Goal: Task Accomplishment & Management: Use online tool/utility

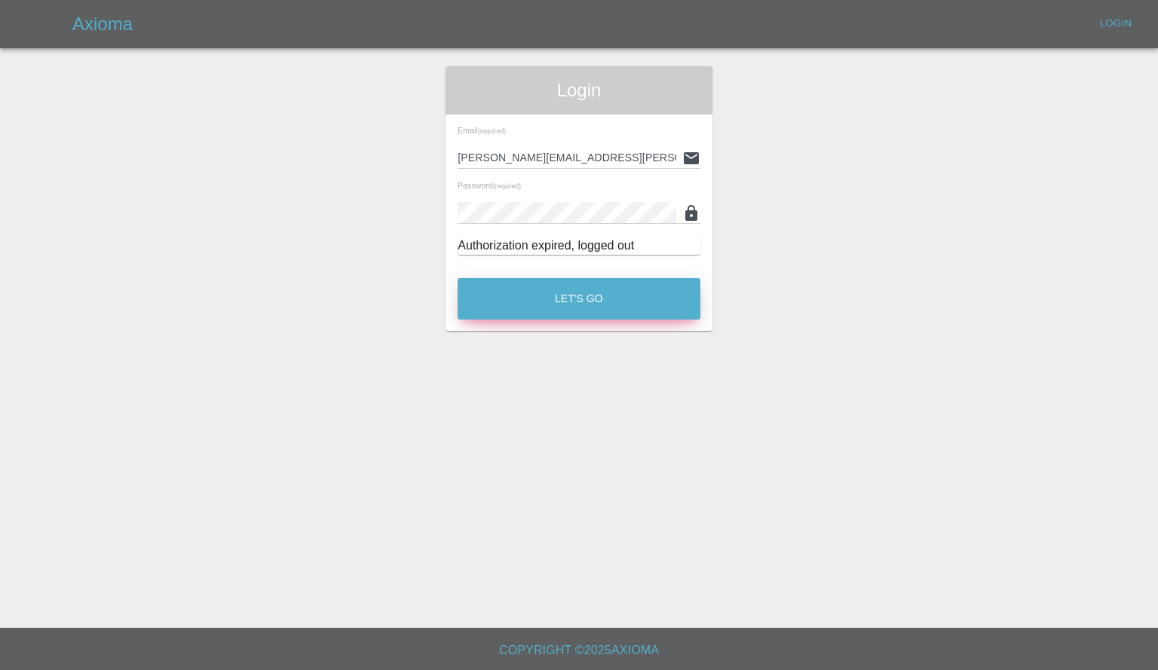
click at [606, 284] on button "Let's Go" at bounding box center [579, 298] width 243 height 41
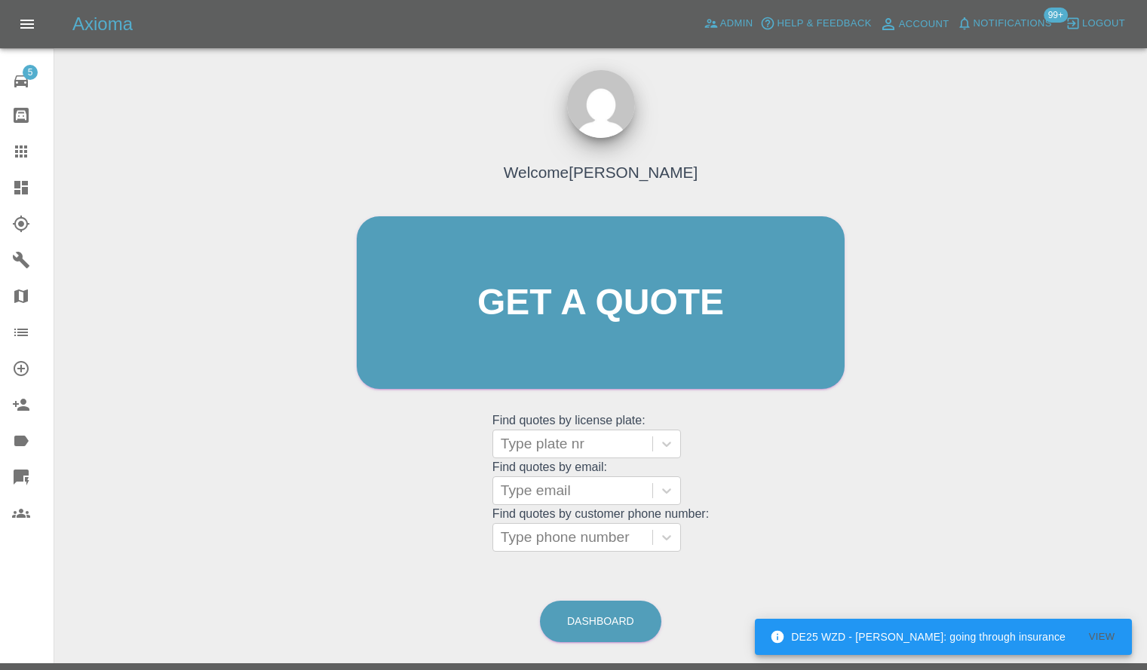
click at [17, 190] on icon at bounding box center [21, 188] width 14 height 14
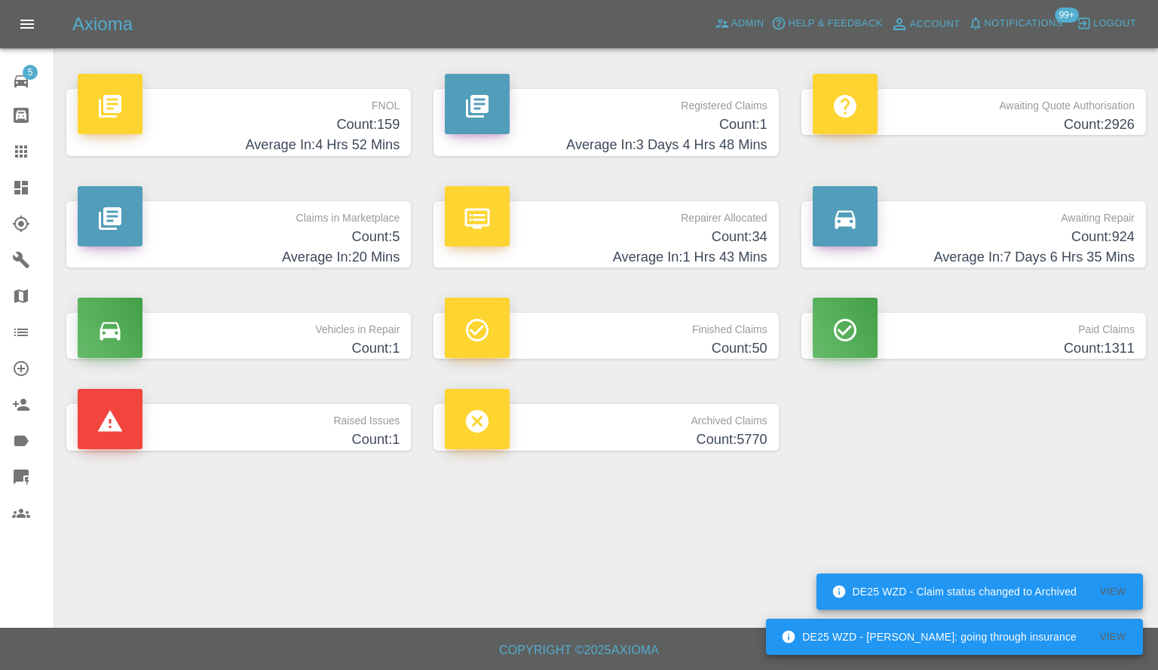
click at [695, 147] on h4 "Average In: 3 Days 4 Hrs 48 Mins" at bounding box center [606, 145] width 322 height 20
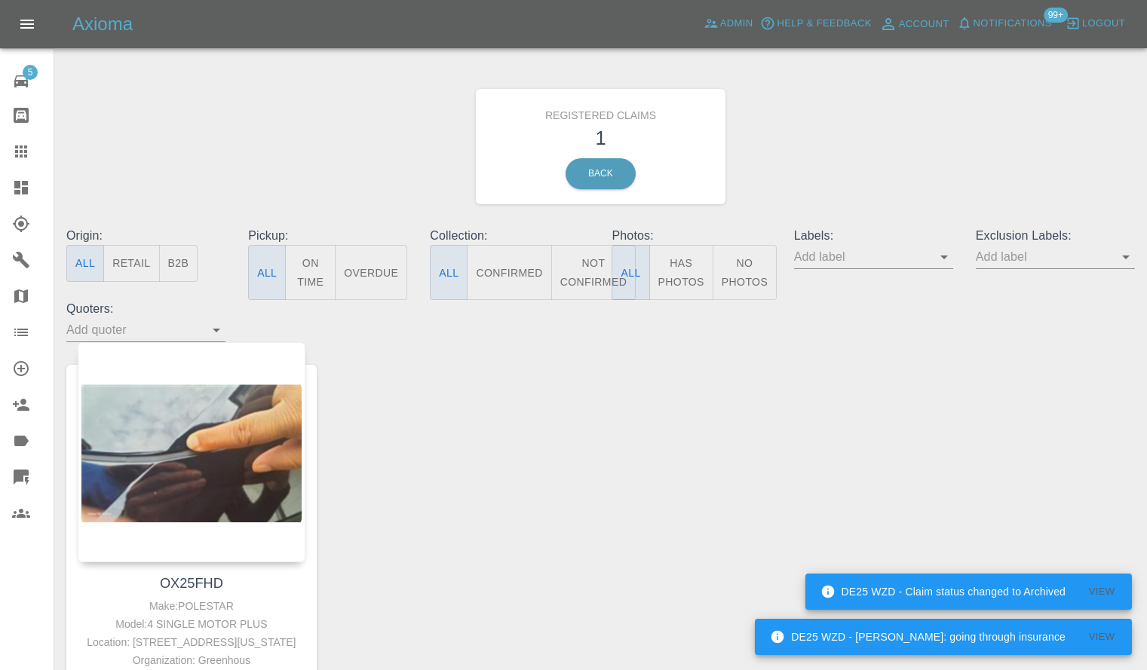
click at [1, 194] on link "Dashboard" at bounding box center [27, 188] width 54 height 36
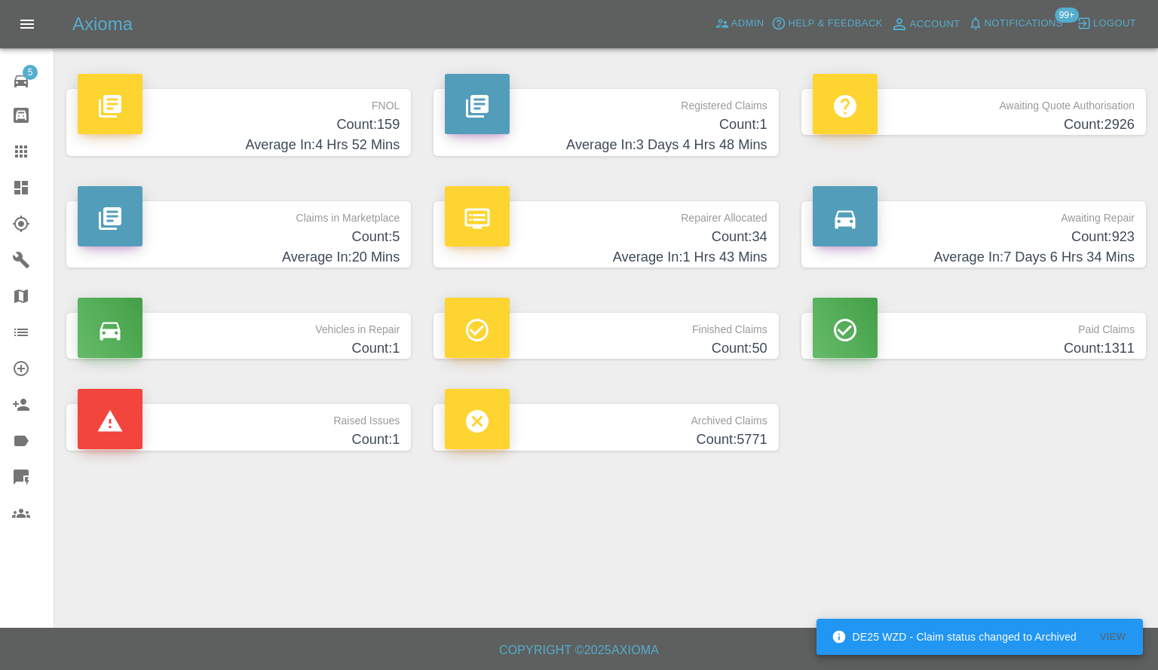
click at [301, 224] on p "Claims in Marketplace" at bounding box center [239, 214] width 322 height 26
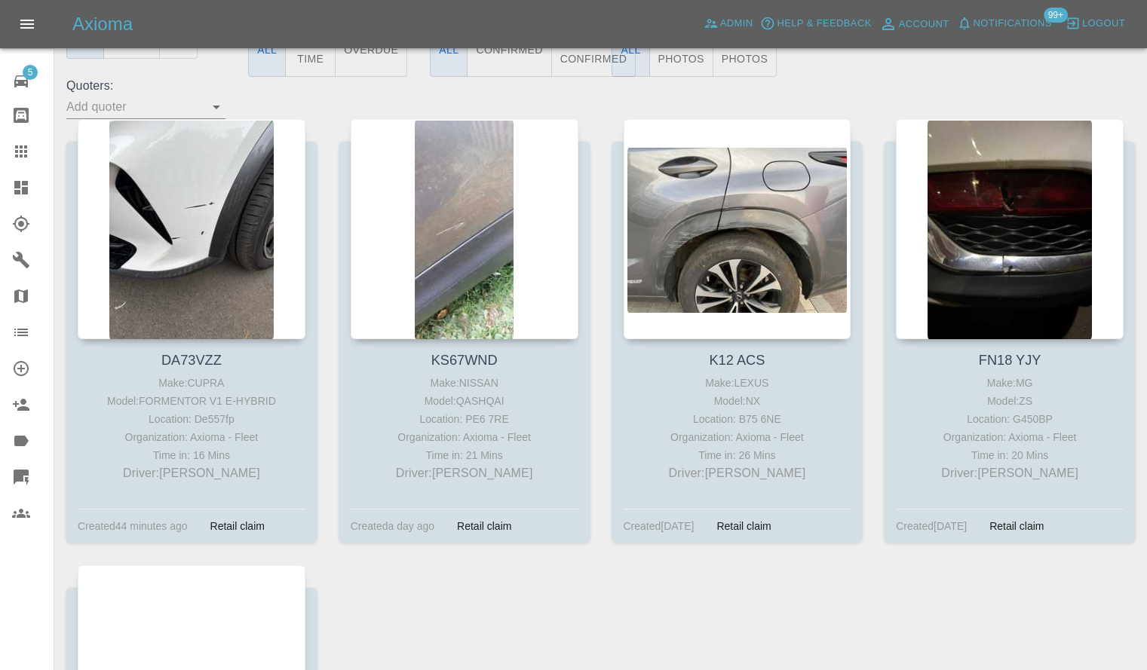
scroll to position [75, 0]
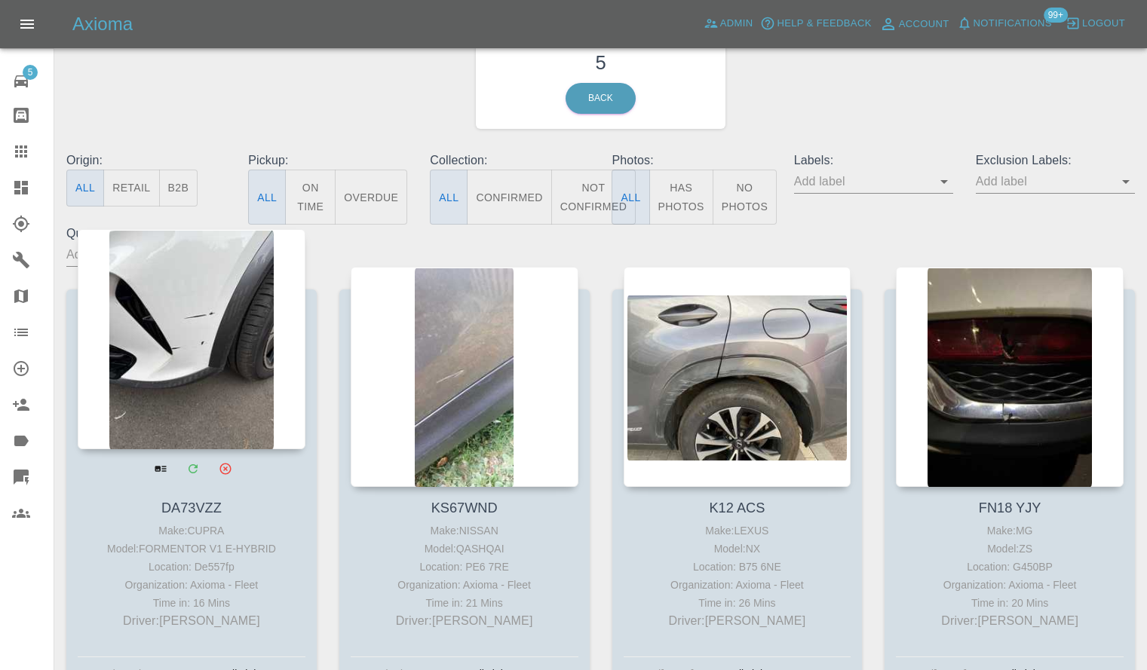
click at [283, 314] on div at bounding box center [192, 339] width 228 height 220
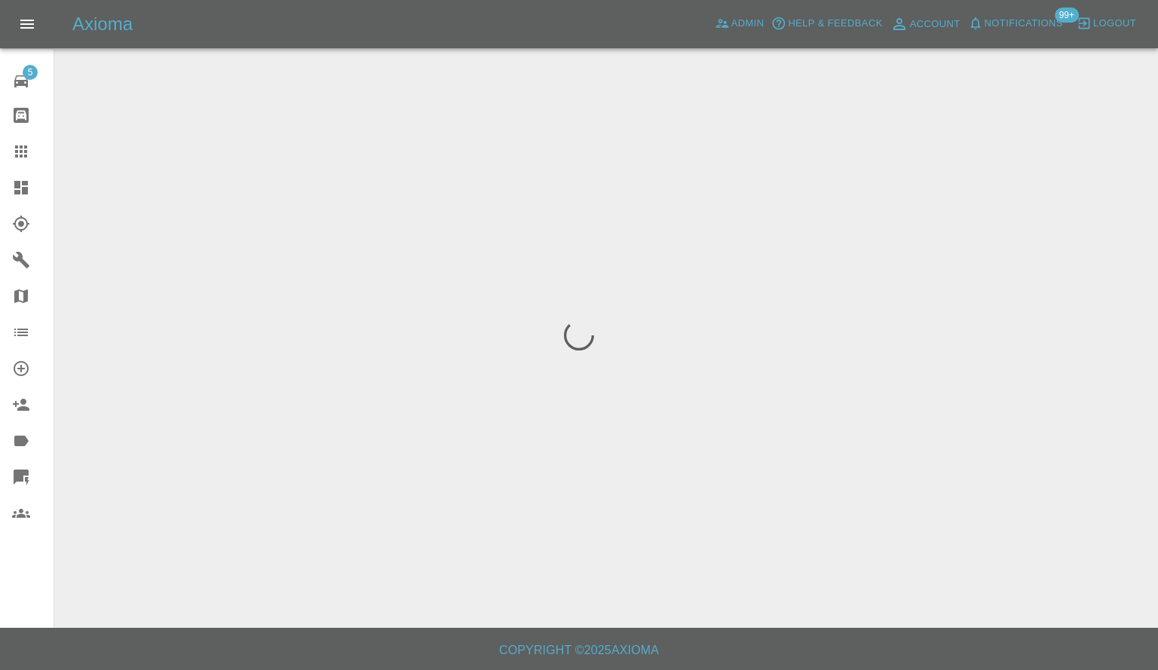
click at [233, 296] on div at bounding box center [579, 335] width 1158 height 670
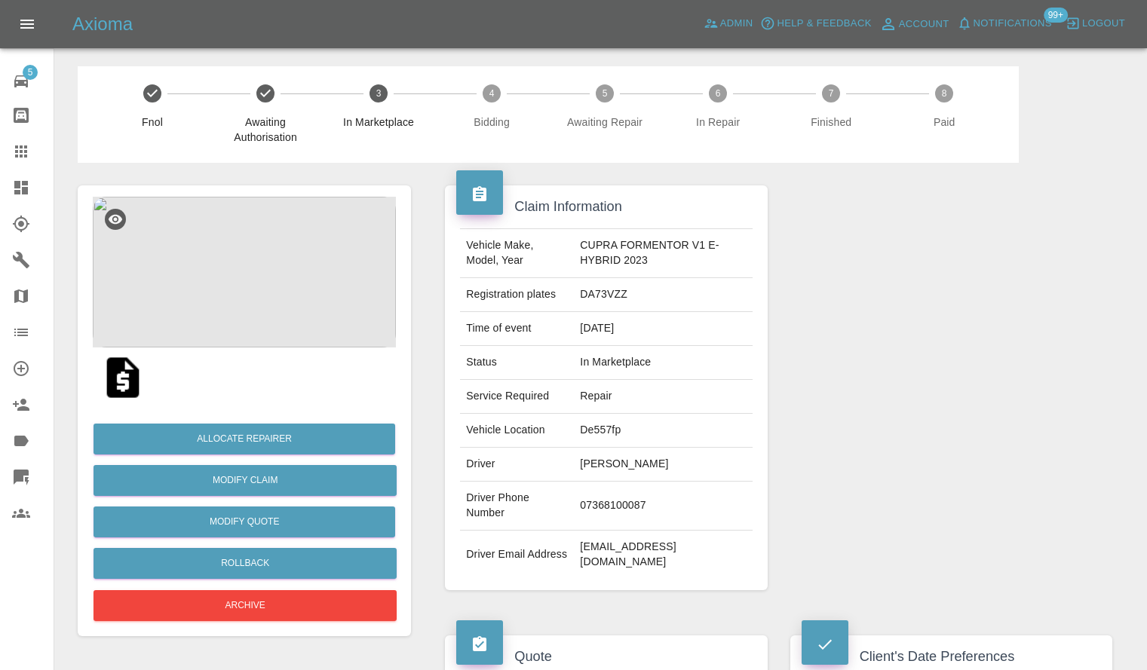
click at [237, 422] on div "Allocate Repairer Modify Claim Modify Quote Rollback Archive" at bounding box center [244, 516] width 303 height 217
click at [252, 435] on button "Allocate Repairer" at bounding box center [245, 439] width 302 height 31
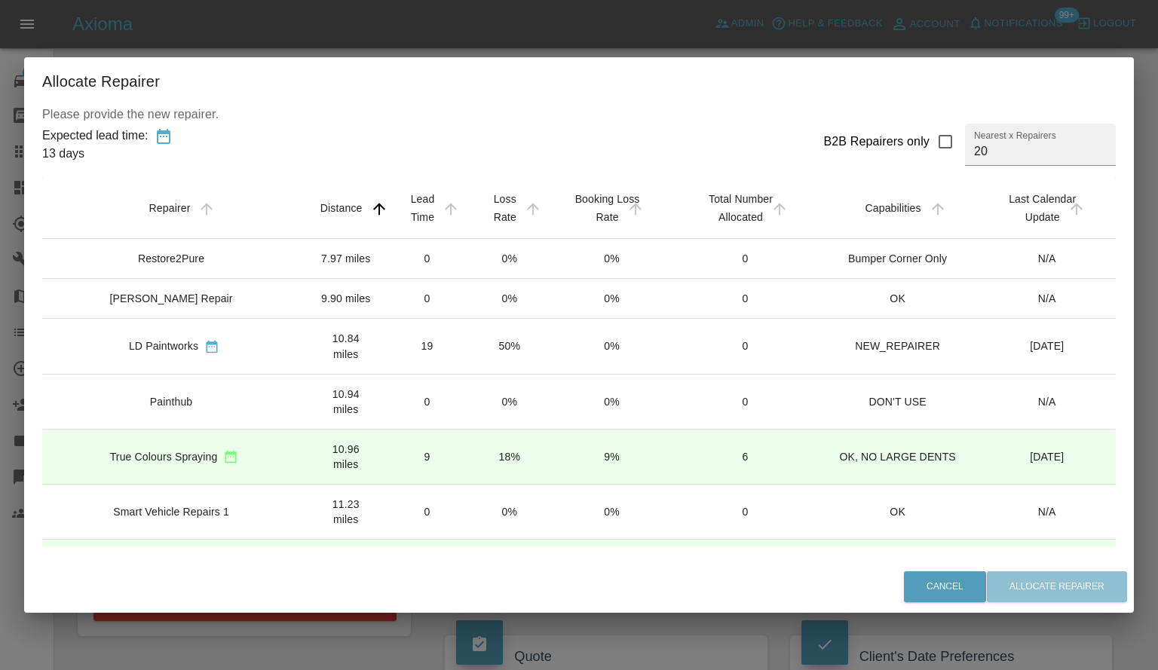
click at [397, 429] on td "9" at bounding box center [426, 456] width 83 height 55
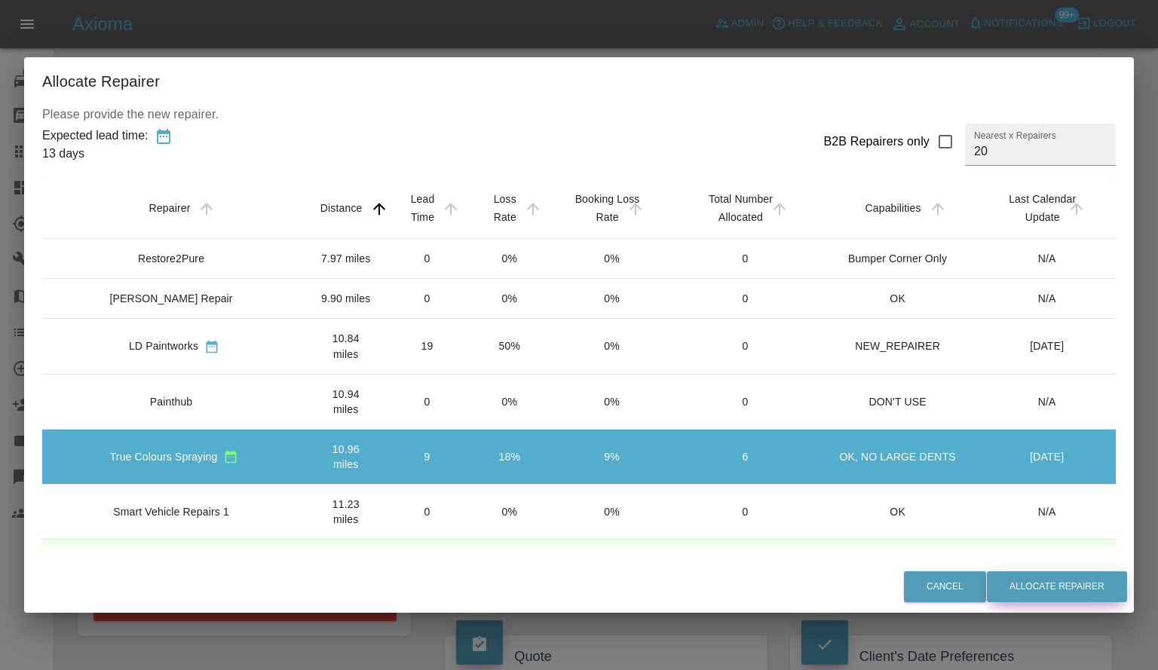
click at [1061, 583] on button "Allocate Repairer" at bounding box center [1057, 587] width 140 height 31
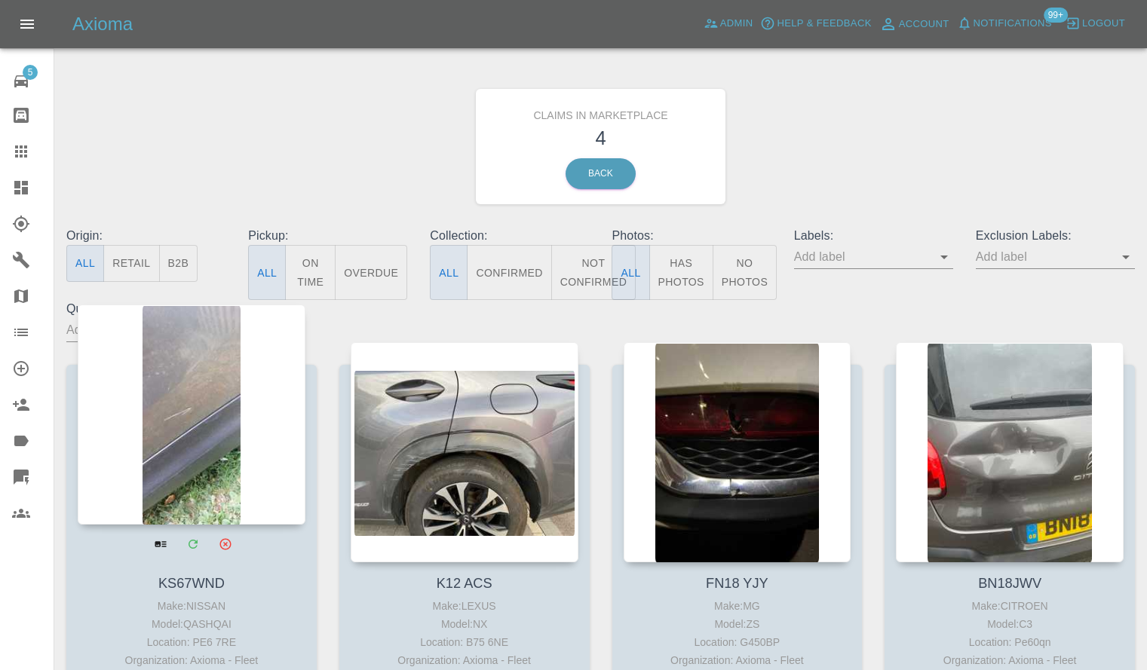
click at [93, 388] on div at bounding box center [192, 415] width 228 height 220
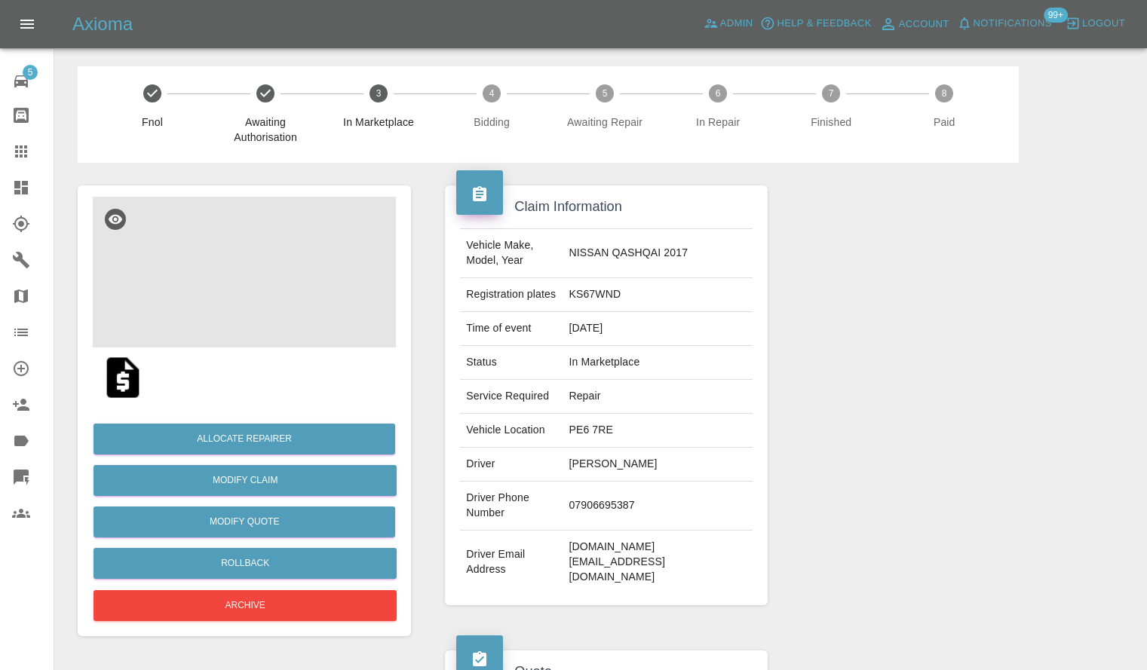
click at [256, 292] on img at bounding box center [244, 272] width 303 height 151
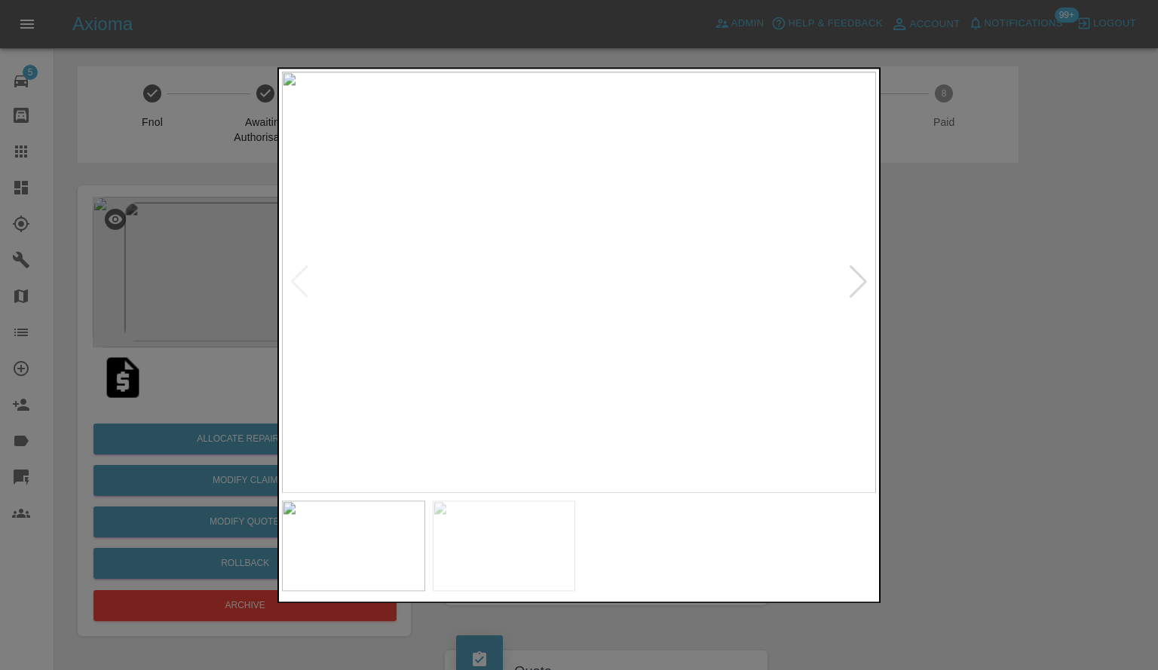
click at [874, 284] on img at bounding box center [579, 283] width 594 height 422
click at [992, 287] on div at bounding box center [579, 335] width 1158 height 670
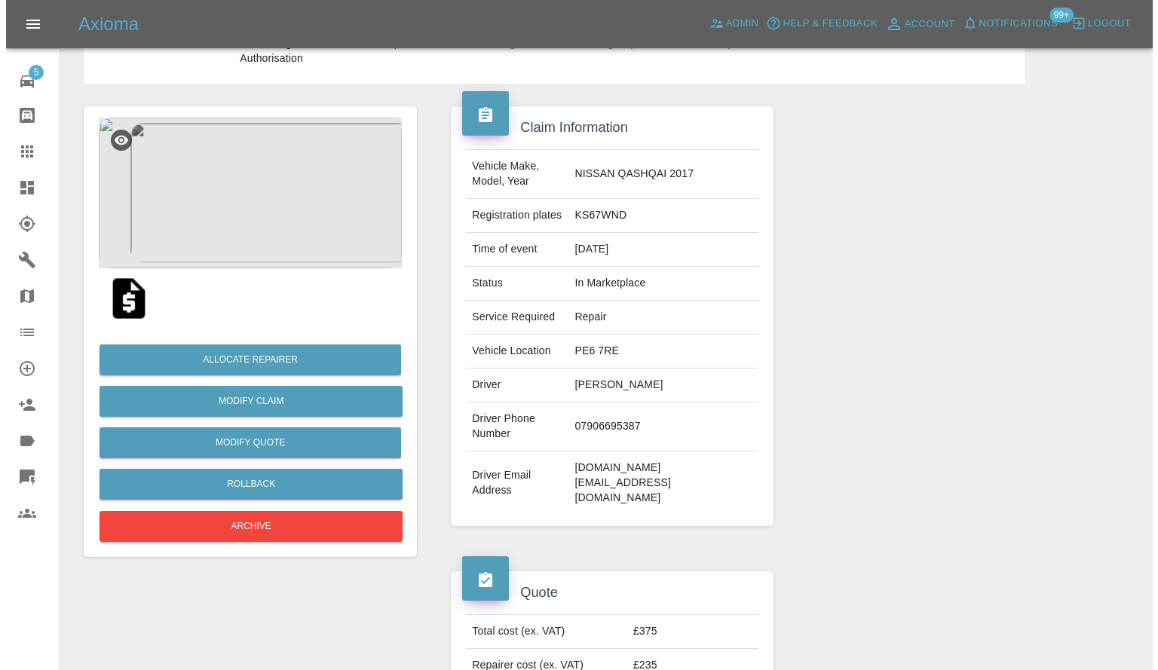
scroll to position [75, 0]
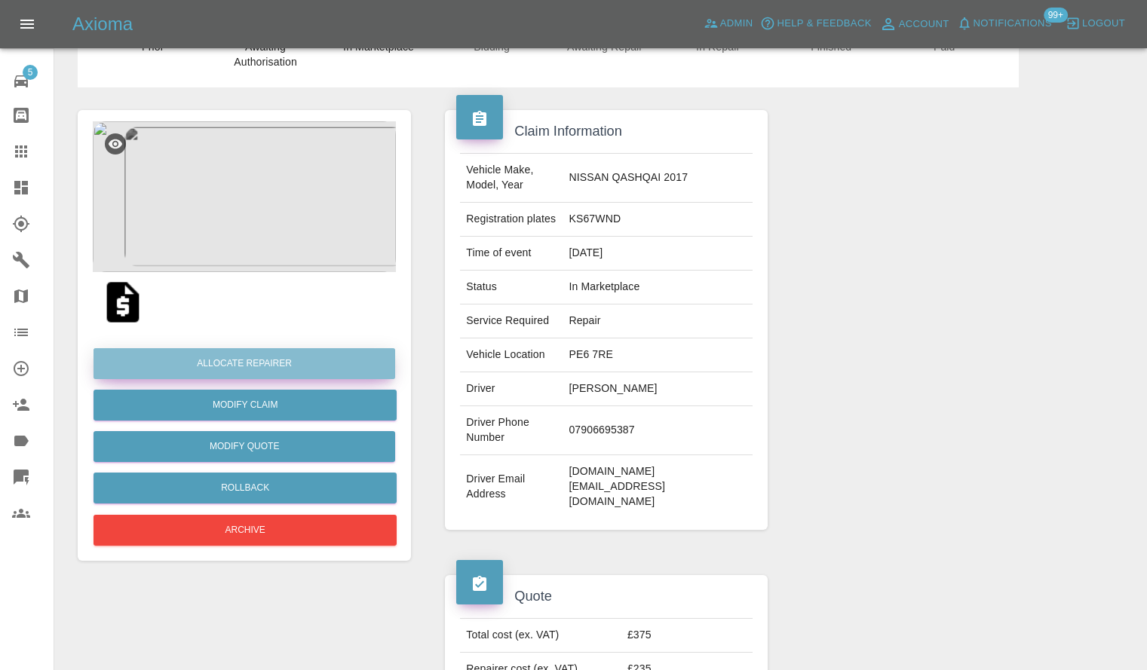
click at [299, 357] on button "Allocate Repairer" at bounding box center [245, 363] width 302 height 31
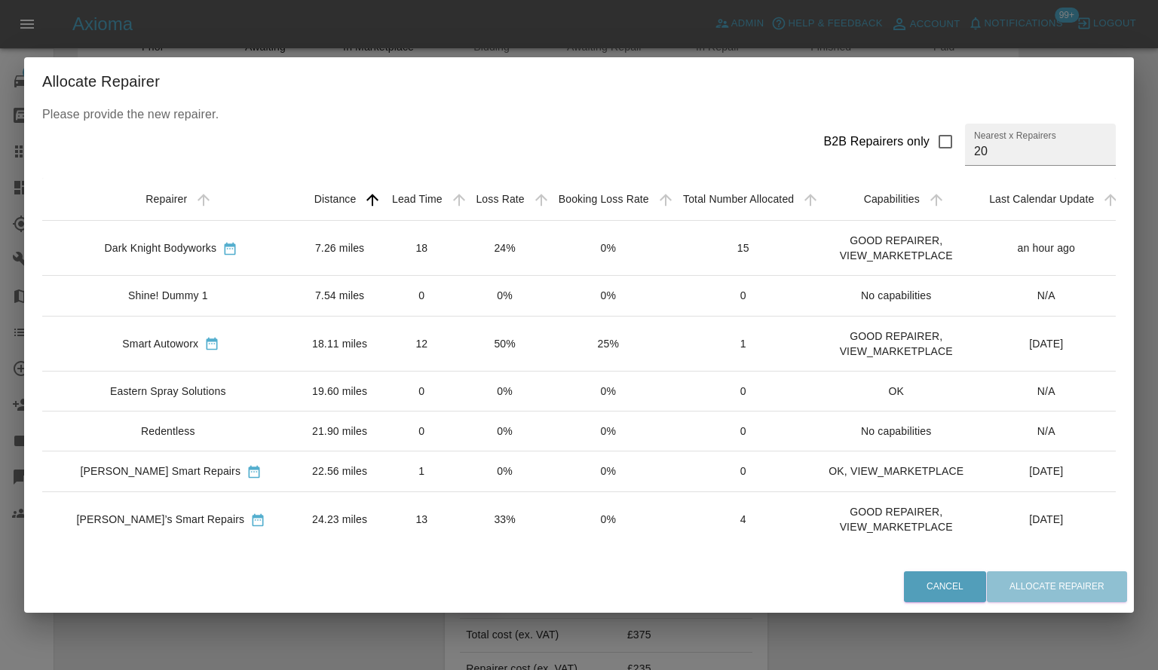
click at [251, 255] on div "Dark Knight Bodyworks" at bounding box center [171, 249] width 234 height 16
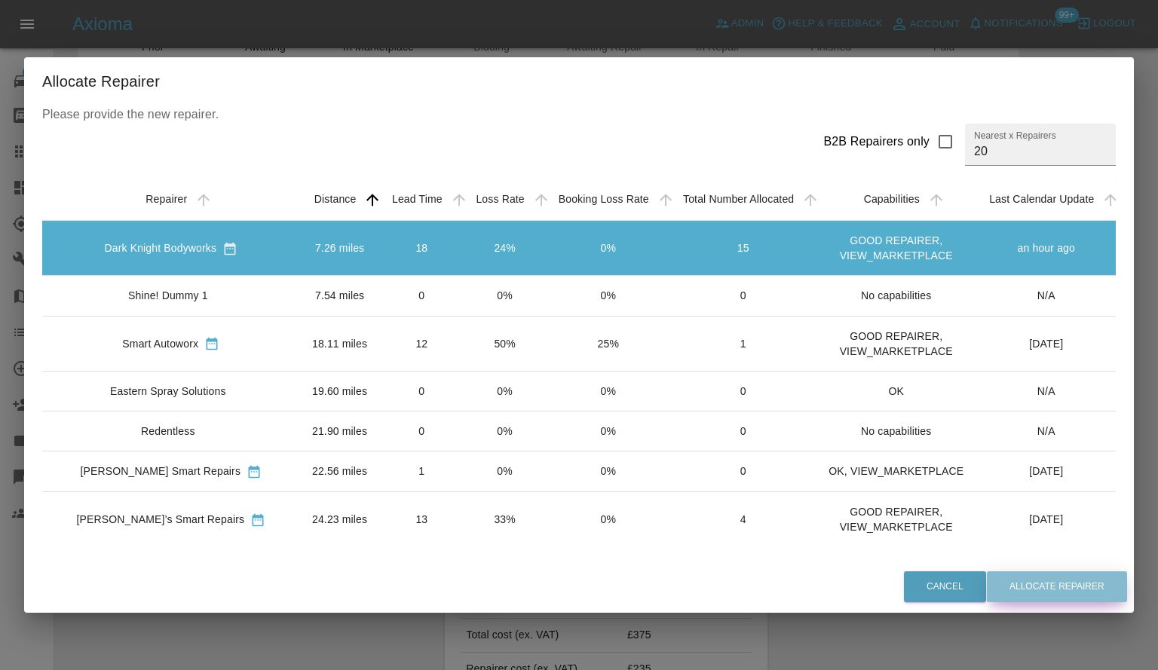
click at [1047, 601] on button "Allocate Repairer" at bounding box center [1057, 587] width 140 height 31
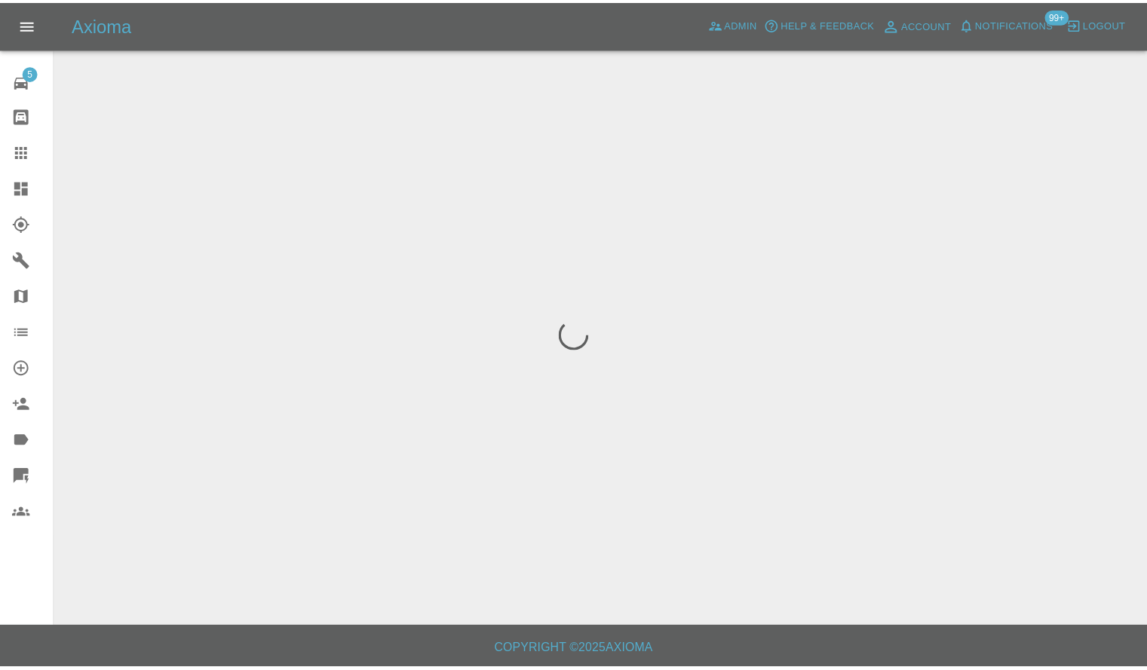
scroll to position [0, 0]
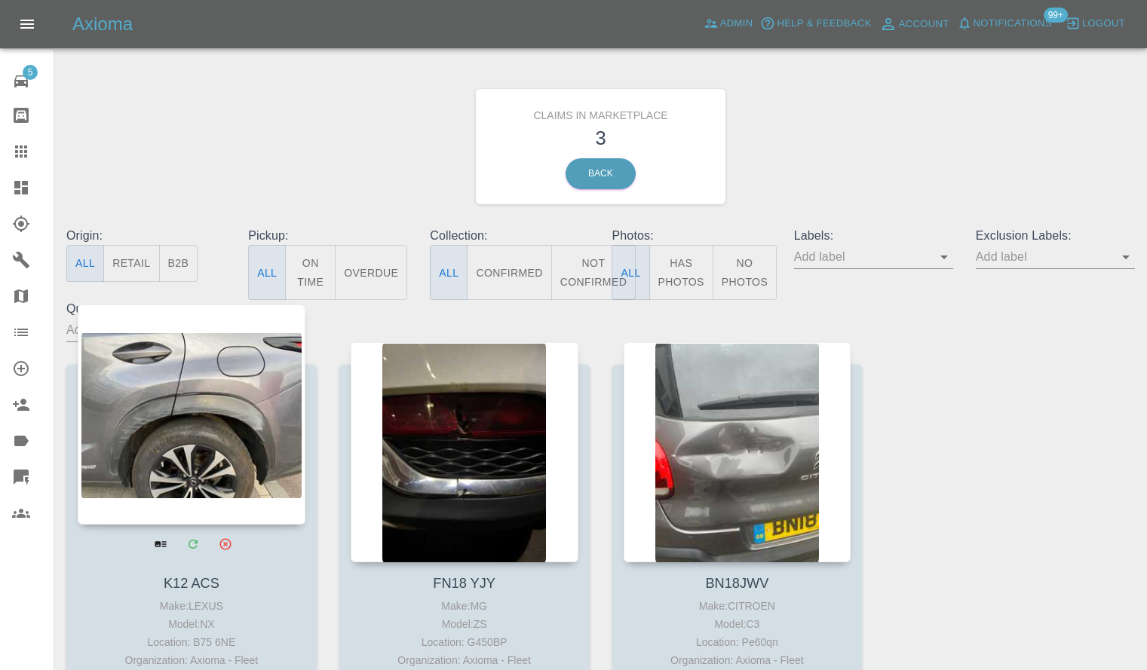
click at [235, 361] on div at bounding box center [192, 415] width 228 height 220
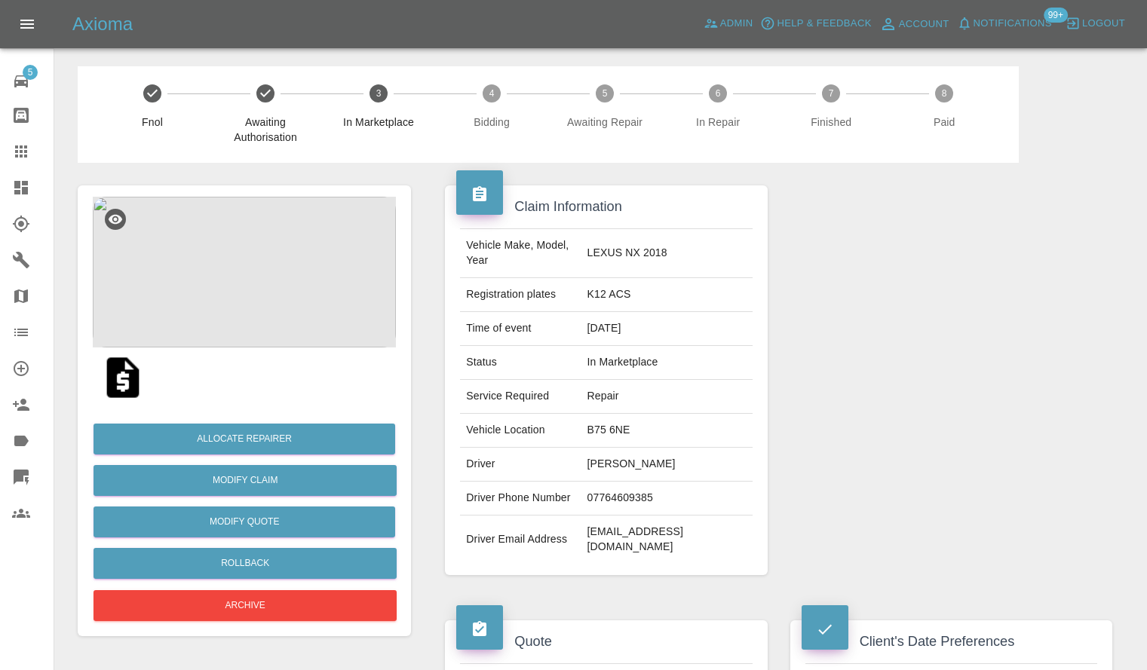
click at [262, 281] on img at bounding box center [244, 272] width 303 height 151
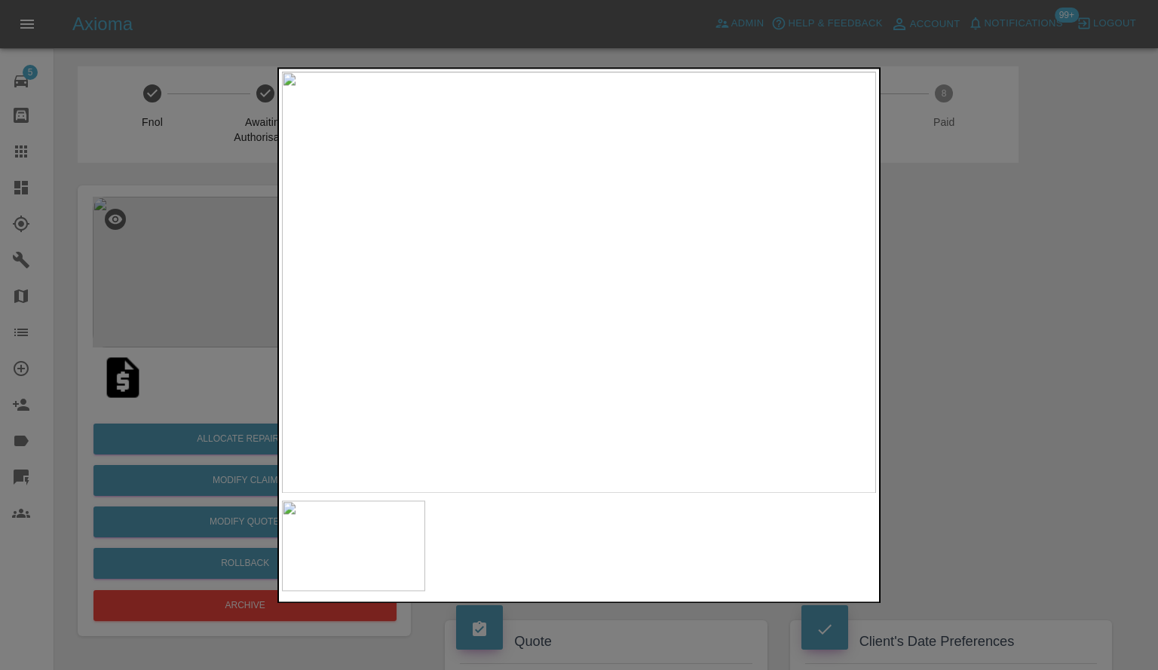
click at [953, 319] on div at bounding box center [579, 335] width 1158 height 670
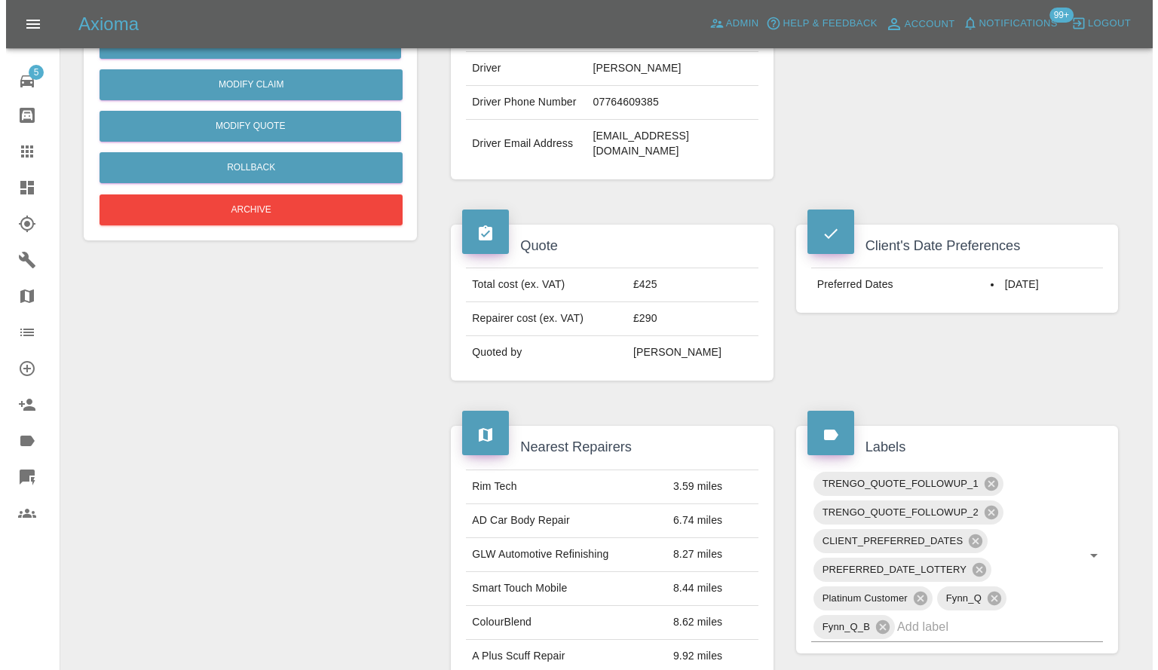
scroll to position [302, 0]
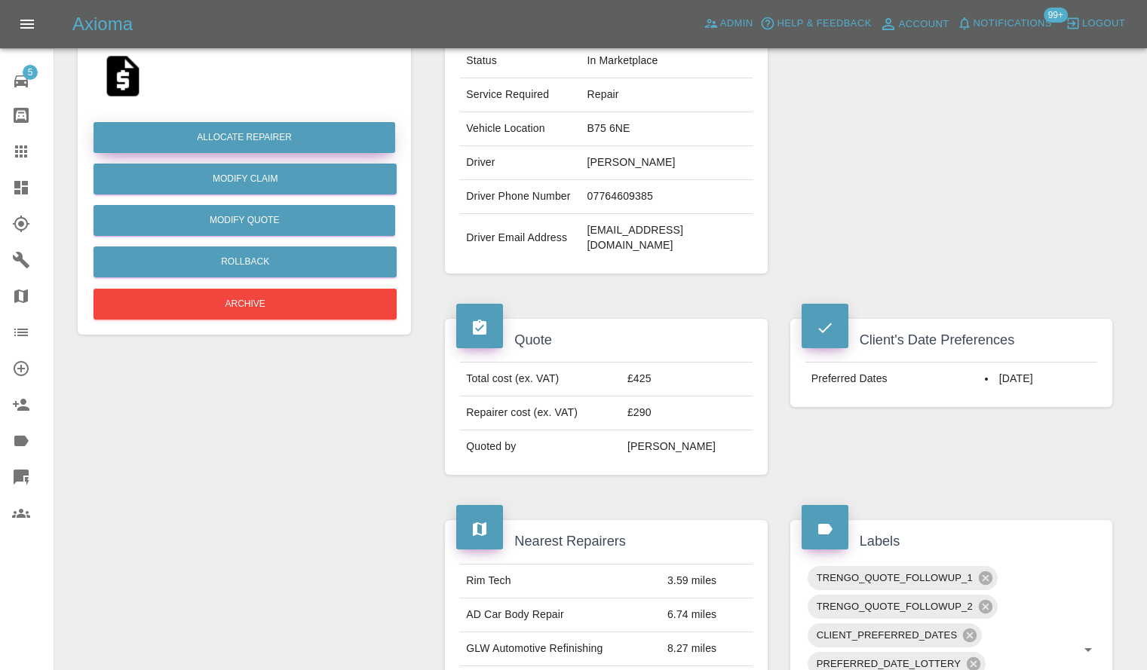
click at [216, 138] on button "Allocate Repairer" at bounding box center [245, 137] width 302 height 31
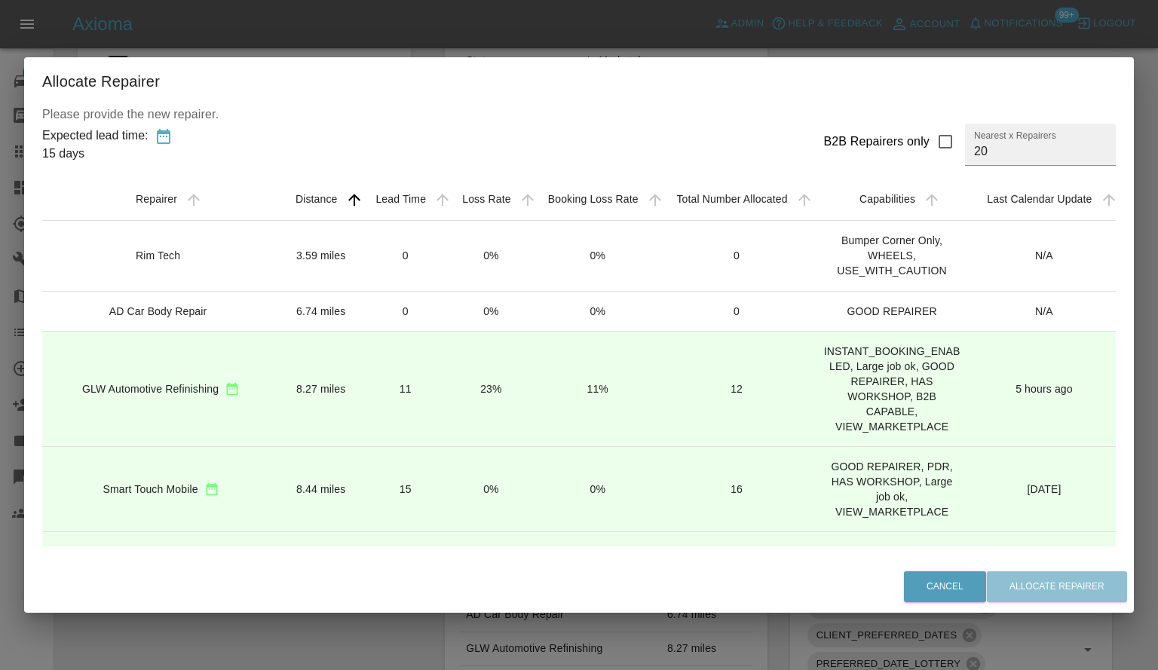
click at [183, 387] on div "GLW Automotive Refinishing" at bounding box center [150, 389] width 137 height 15
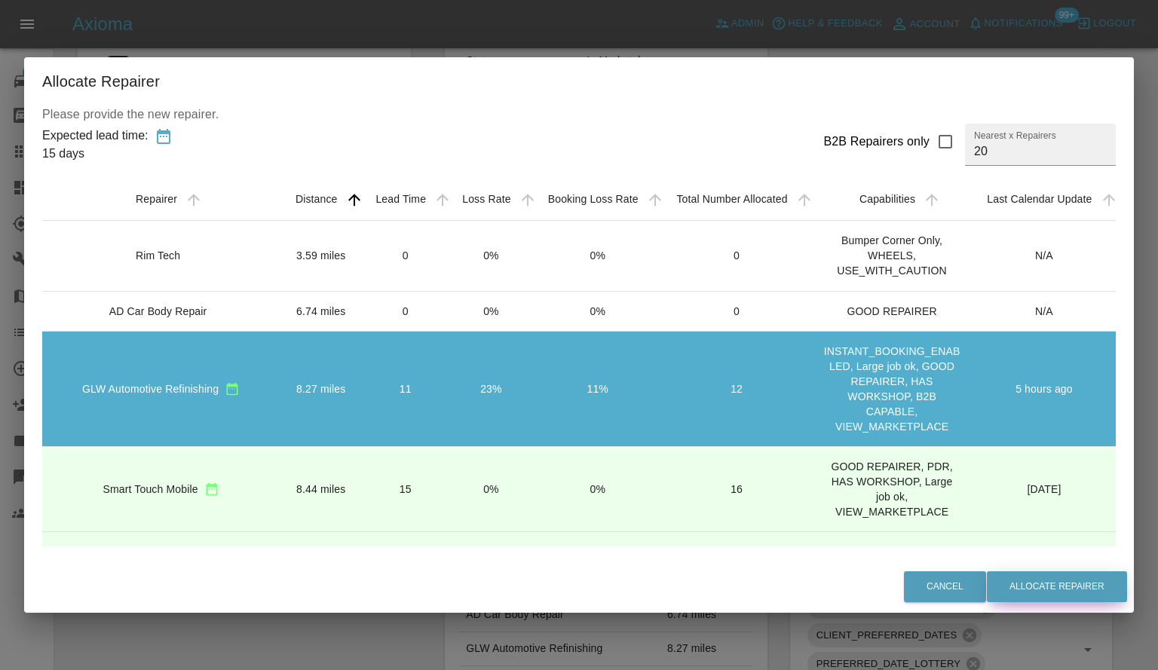
click at [1081, 600] on button "Allocate Repairer" at bounding box center [1057, 587] width 140 height 31
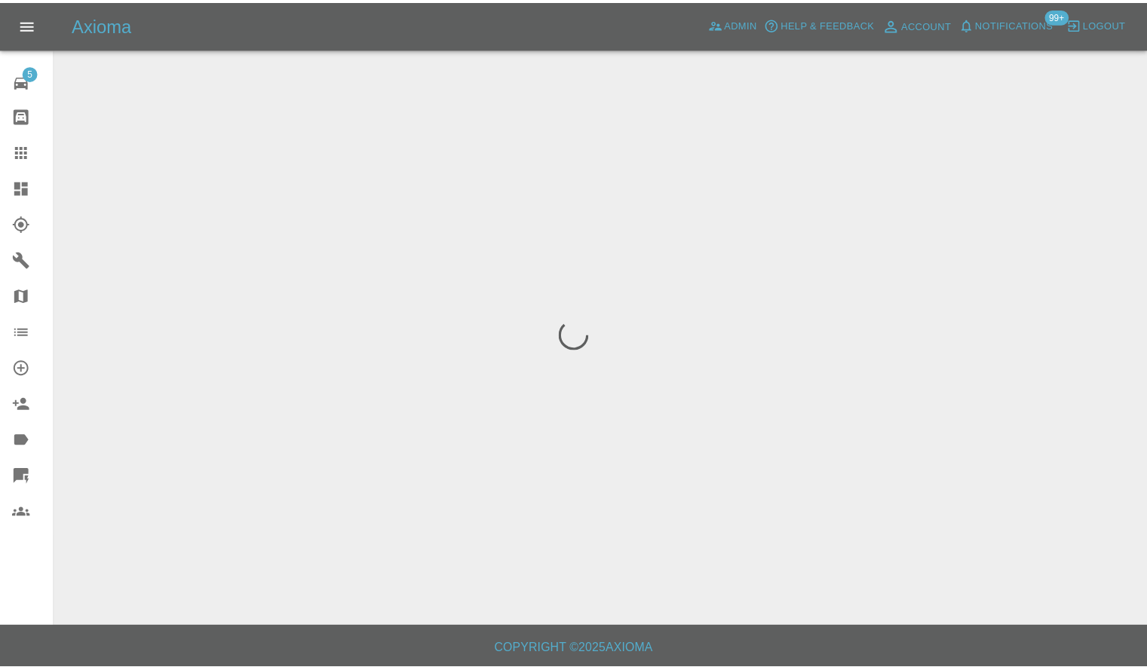
scroll to position [0, 0]
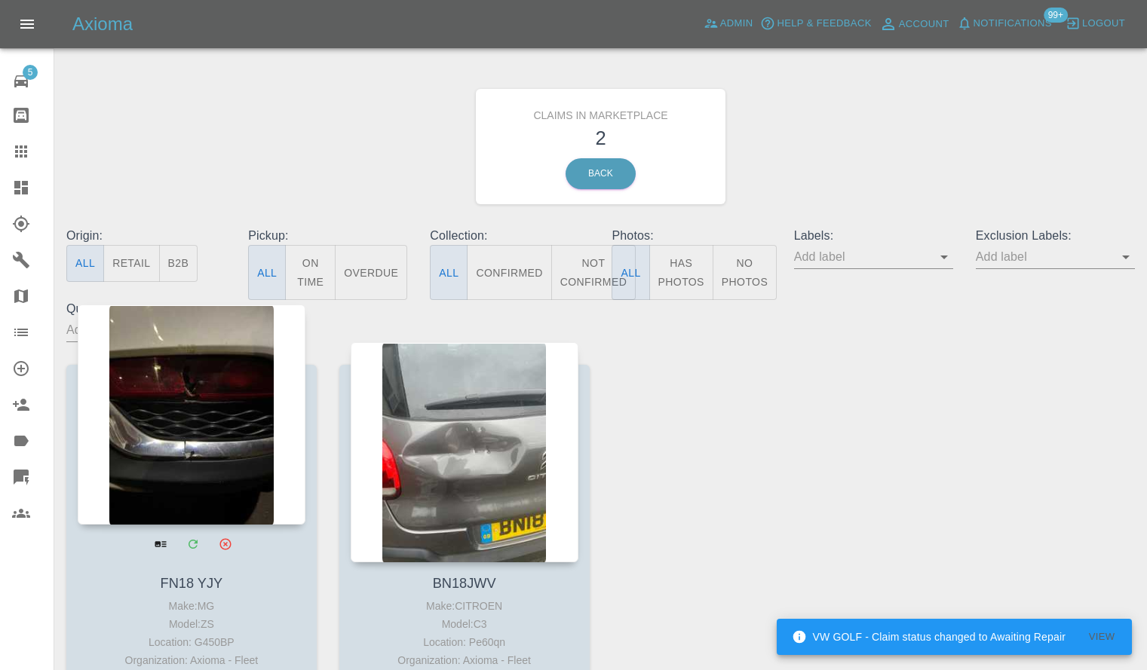
click at [181, 422] on div at bounding box center [192, 415] width 228 height 220
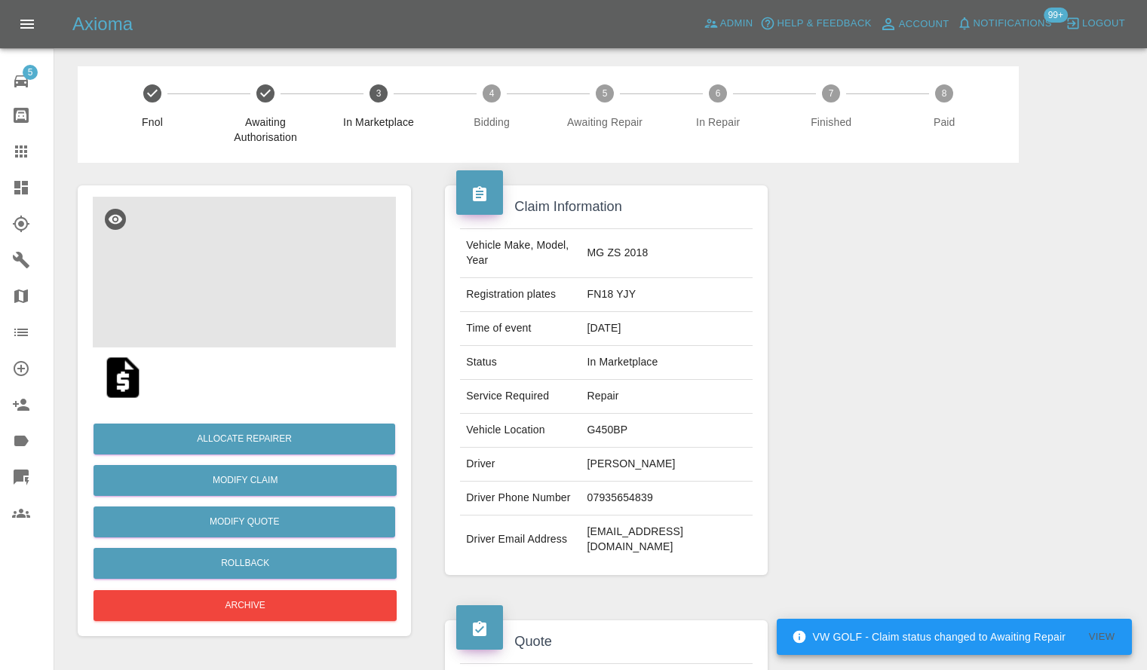
click at [259, 279] on img at bounding box center [244, 272] width 303 height 151
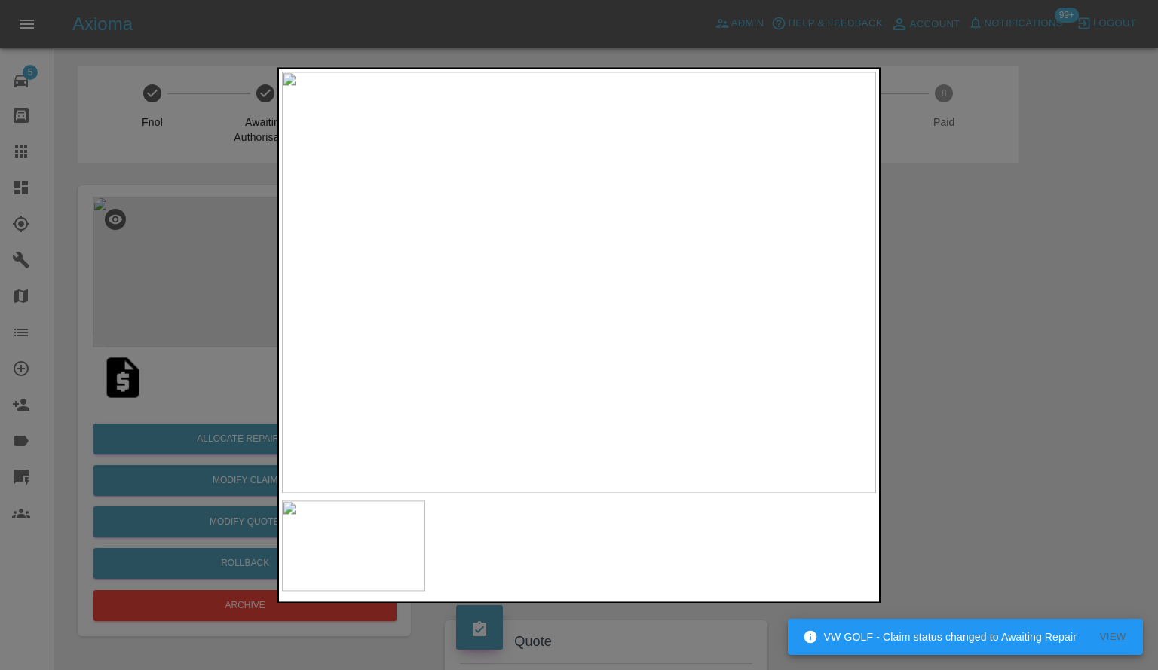
click at [946, 372] on div at bounding box center [579, 335] width 1158 height 670
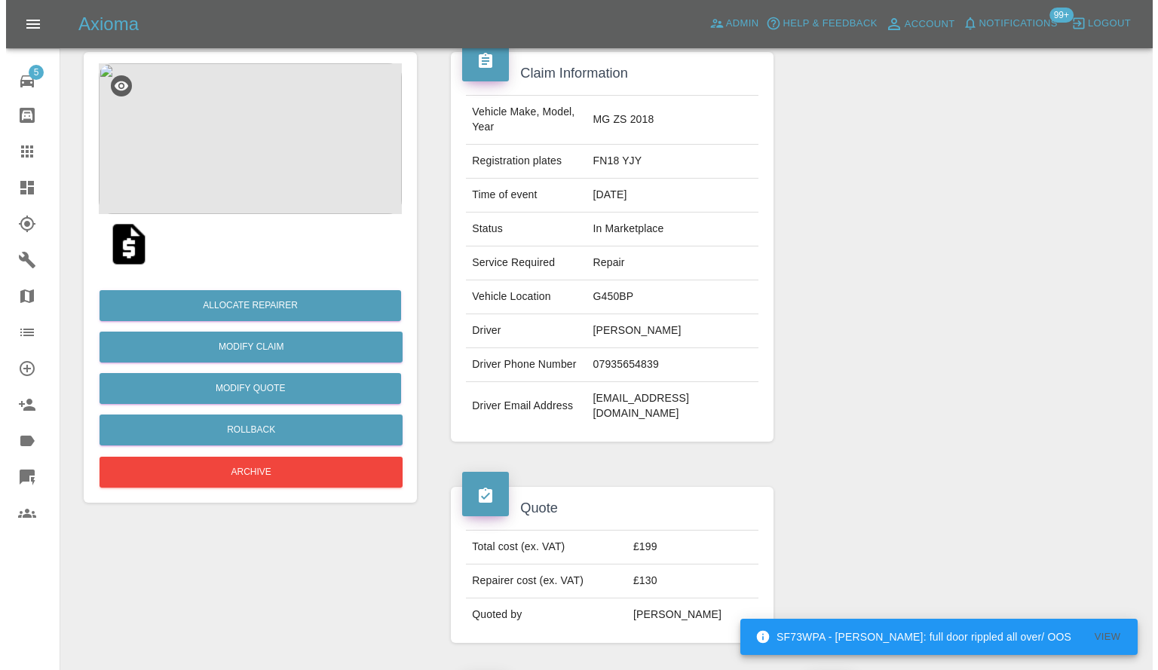
scroll to position [75, 0]
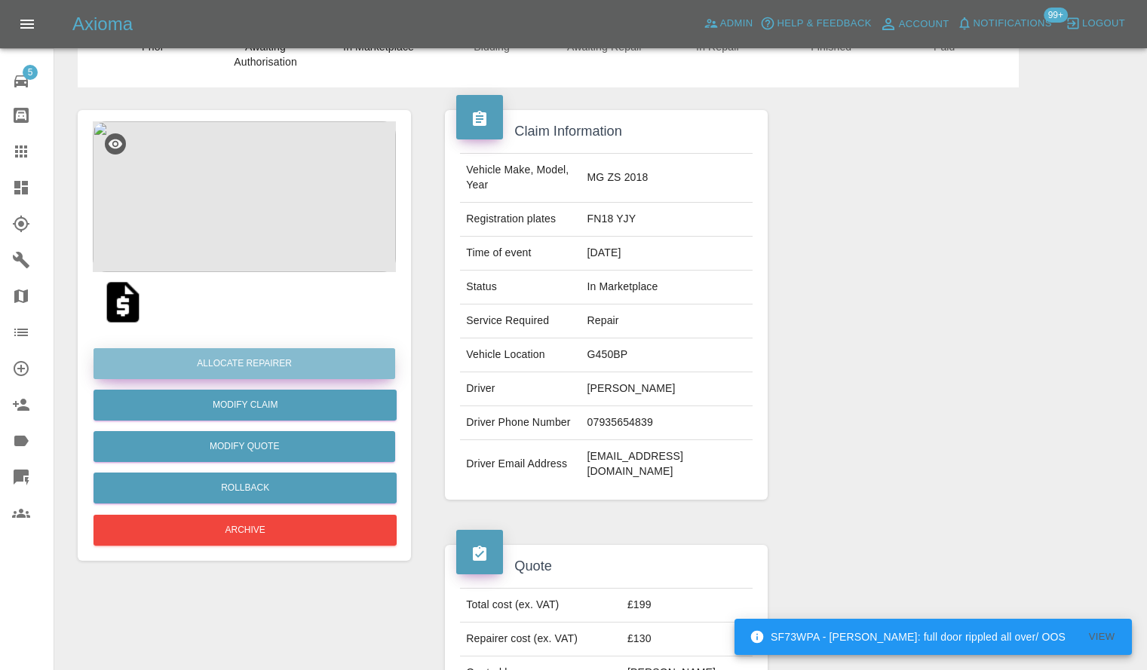
click at [318, 368] on button "Allocate Repairer" at bounding box center [245, 363] width 302 height 31
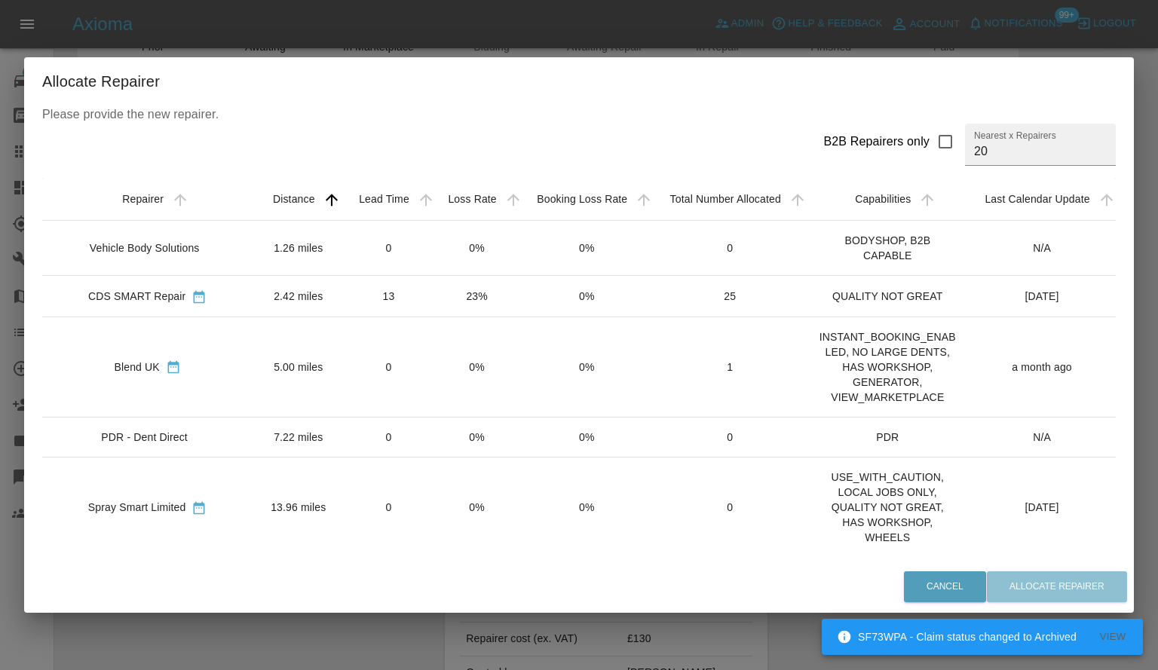
click at [273, 314] on td "2.42 miles" at bounding box center [298, 296] width 91 height 41
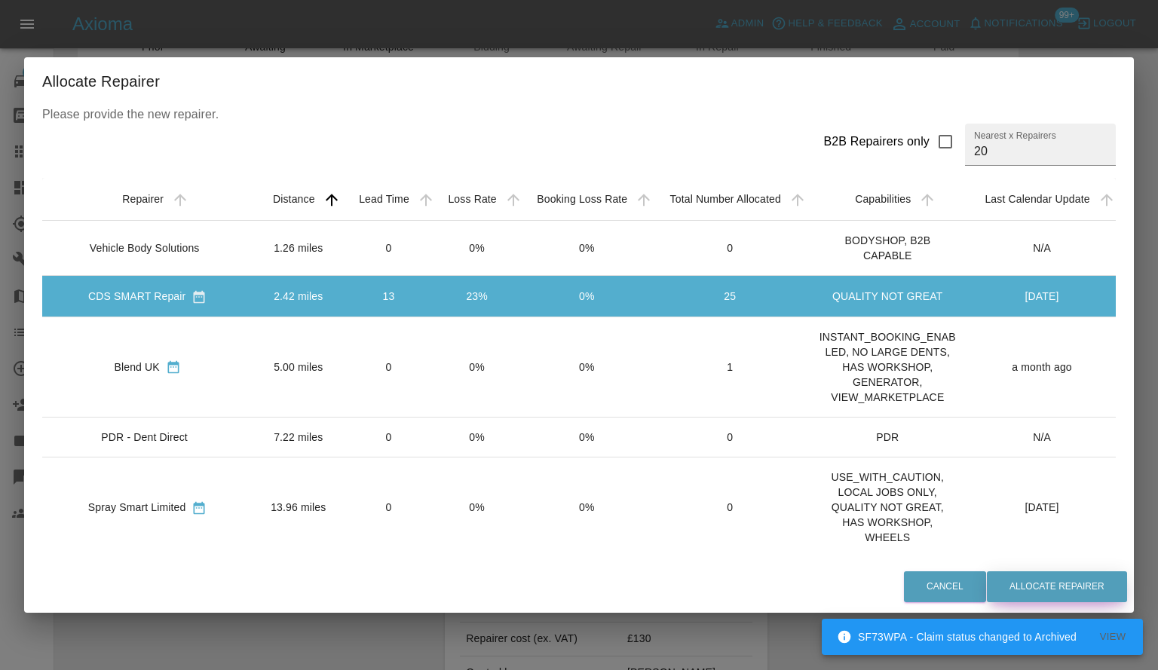
click at [1056, 603] on button "Allocate Repairer" at bounding box center [1057, 587] width 140 height 31
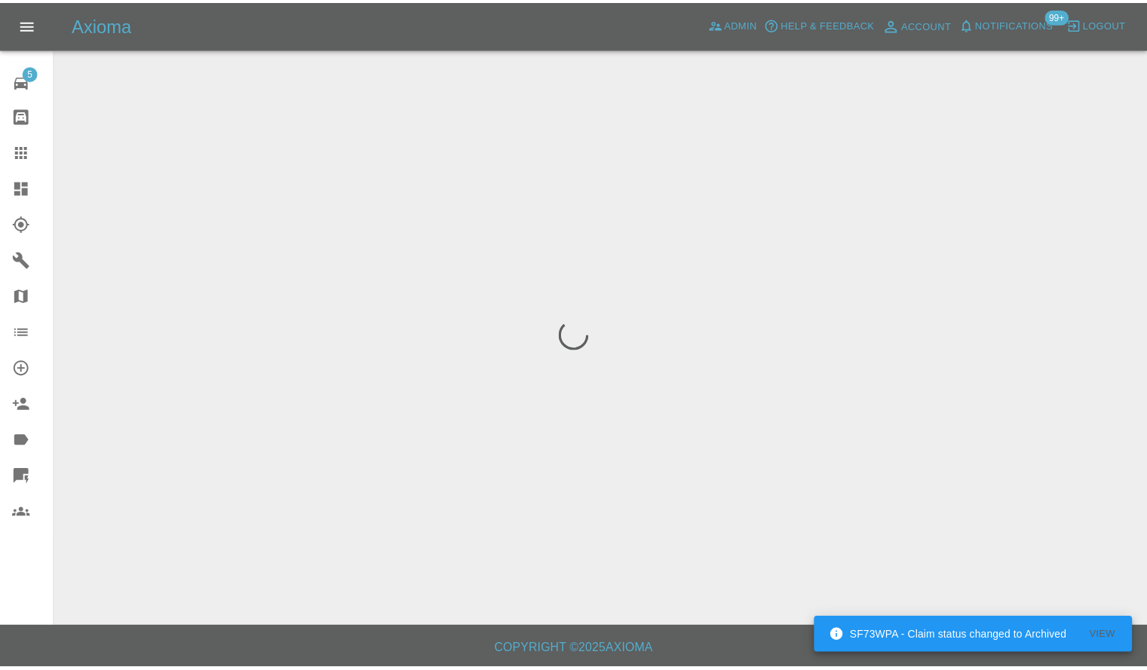
scroll to position [0, 0]
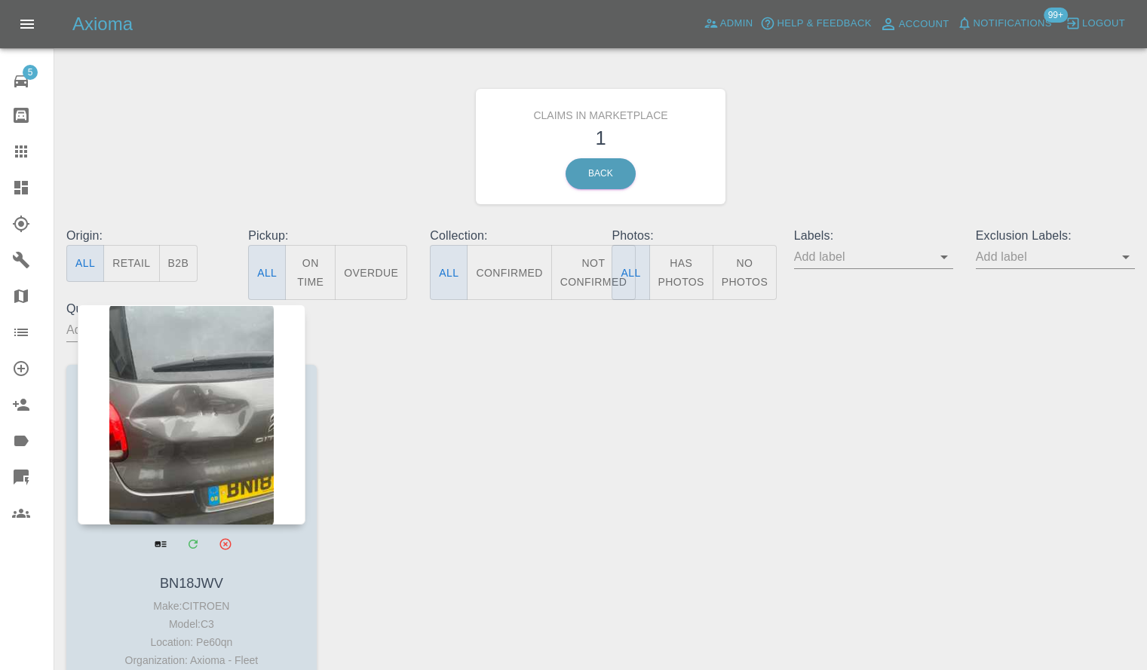
click at [143, 440] on div at bounding box center [192, 415] width 228 height 220
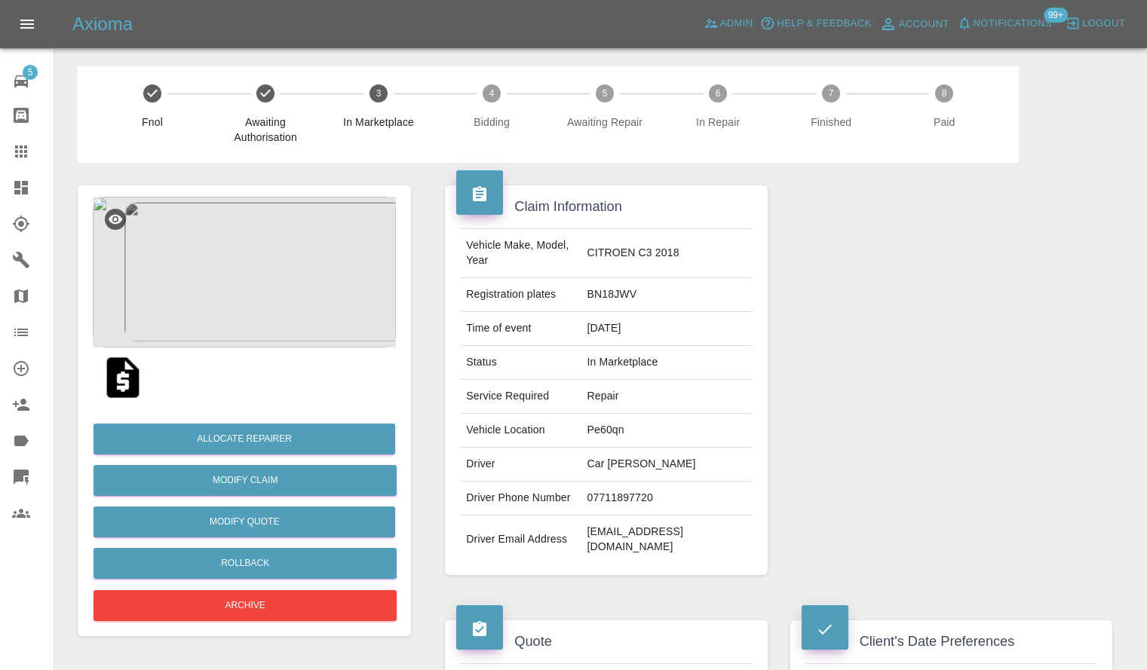
click at [314, 281] on img at bounding box center [244, 272] width 303 height 151
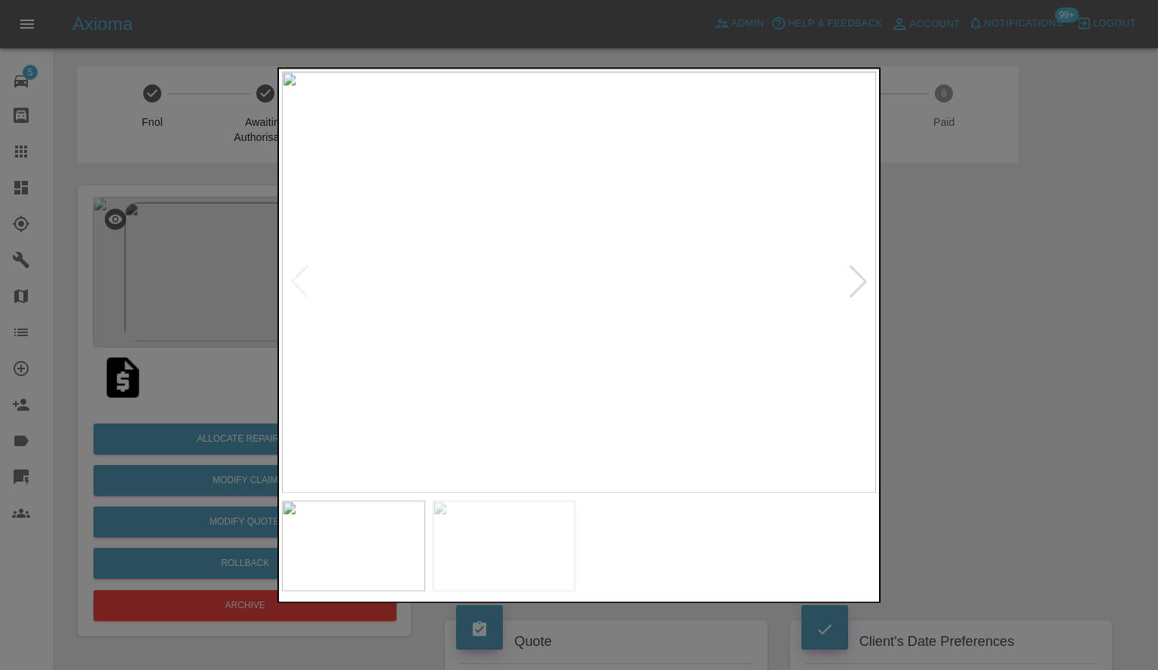
click at [867, 290] on div at bounding box center [858, 282] width 20 height 33
click at [1023, 336] on div at bounding box center [579, 335] width 1158 height 670
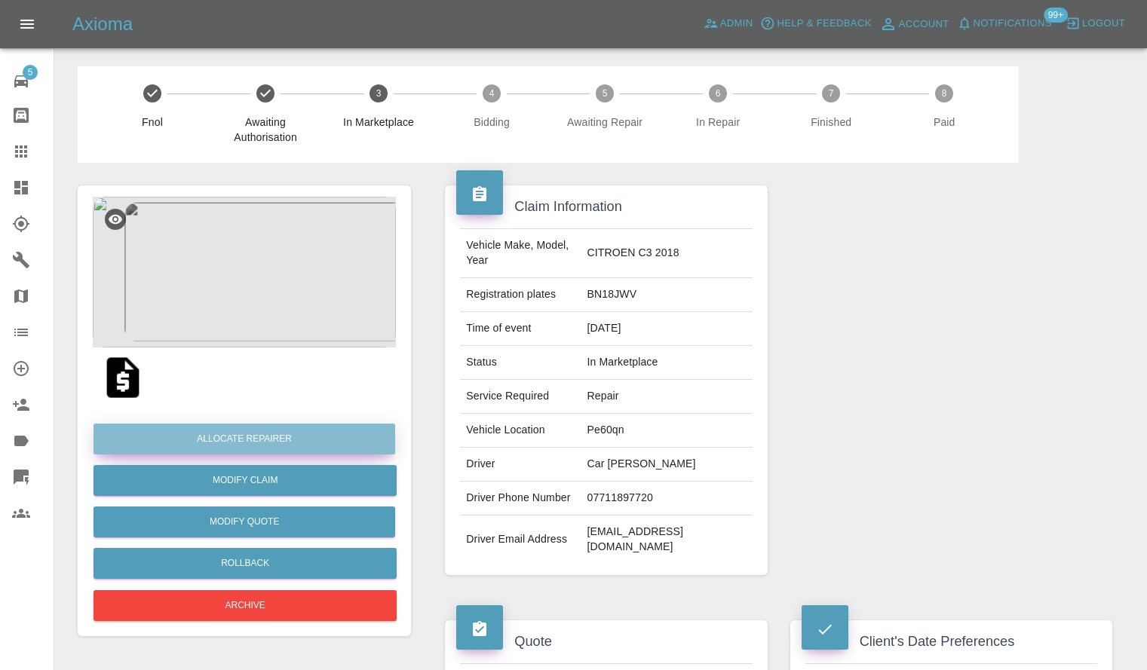
click at [299, 437] on button "Allocate Repairer" at bounding box center [245, 439] width 302 height 31
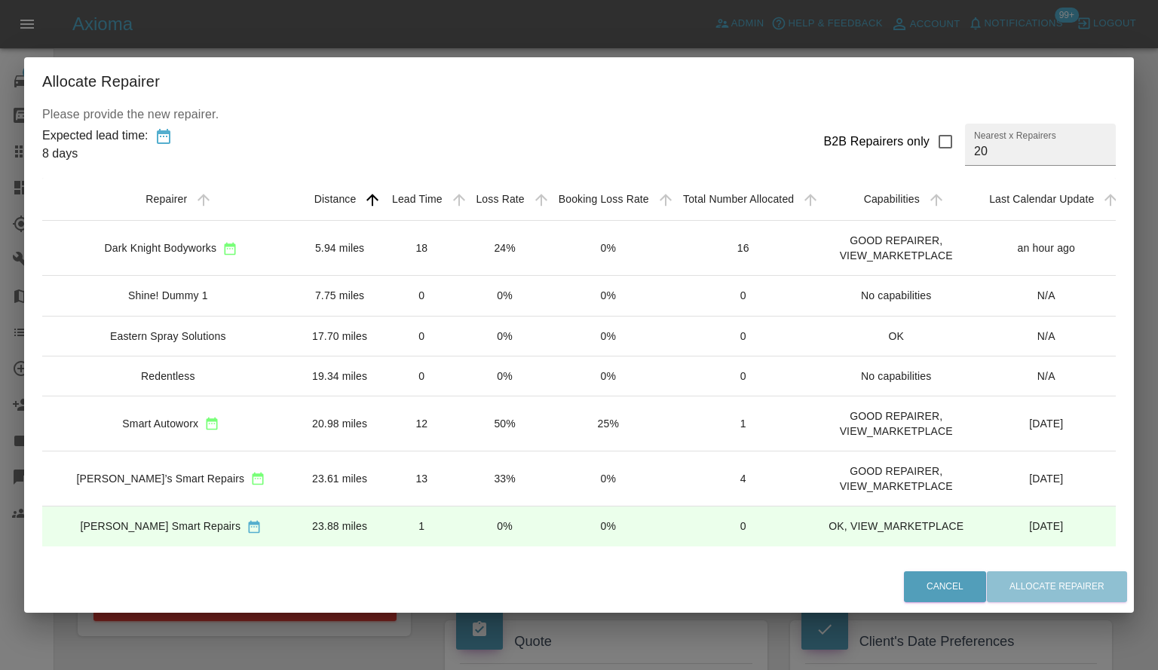
click at [354, 374] on td "19.34 miles" at bounding box center [340, 376] width 80 height 40
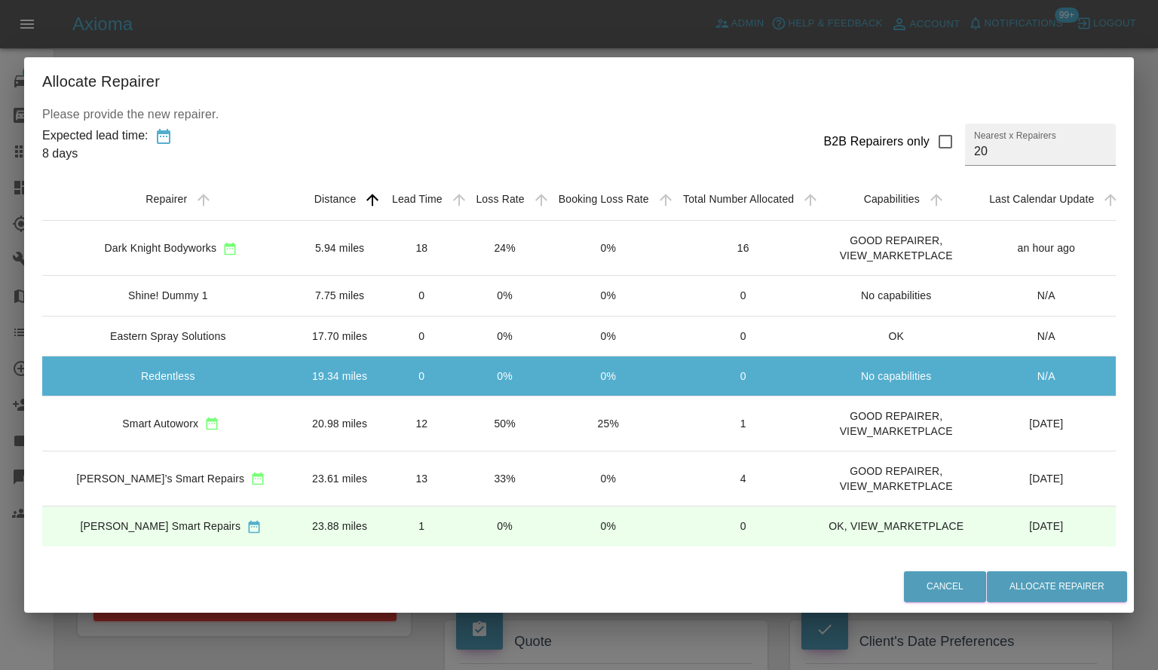
click at [300, 266] on td "5.94 miles" at bounding box center [340, 248] width 80 height 55
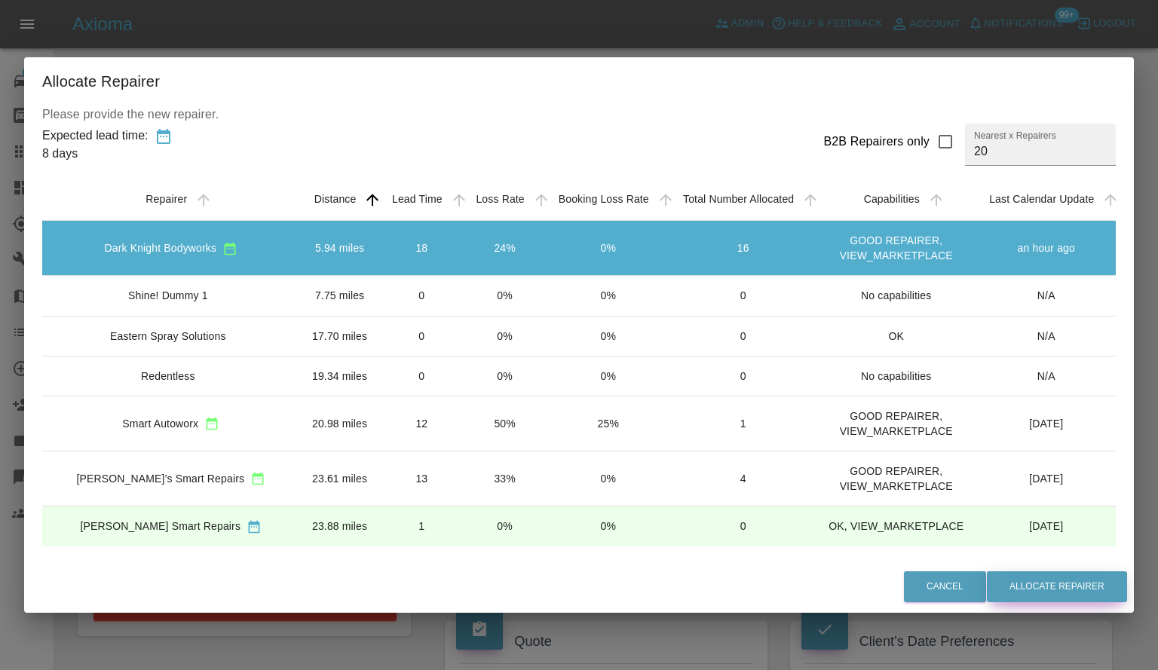
click at [1049, 592] on button "Allocate Repairer" at bounding box center [1057, 587] width 140 height 31
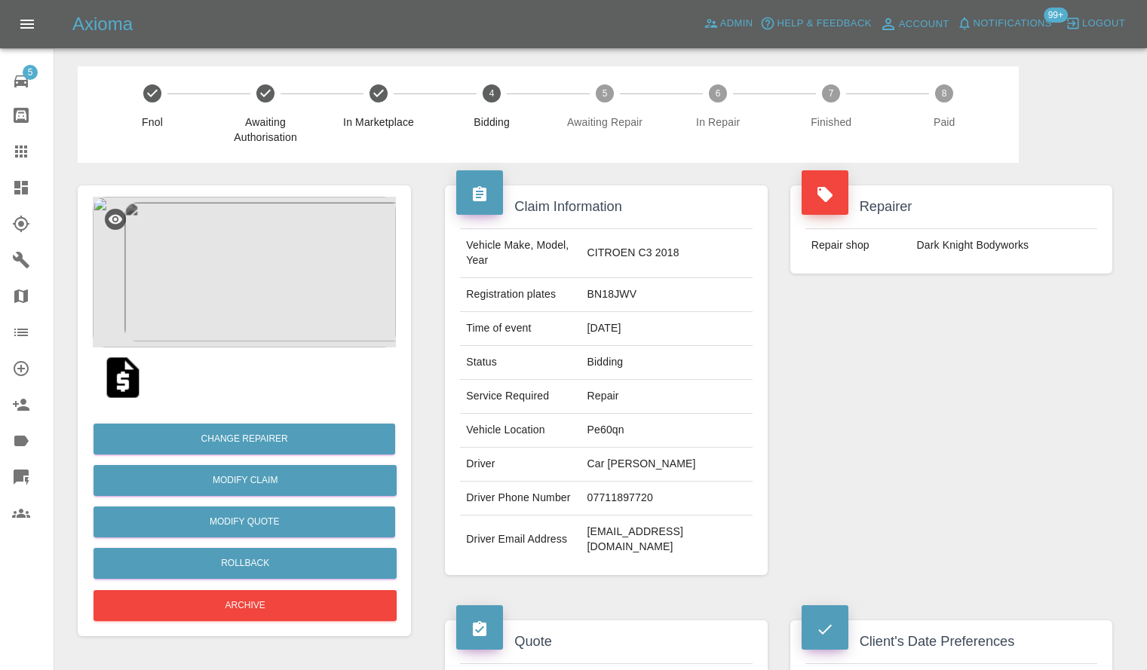
click at [305, 232] on img at bounding box center [244, 272] width 303 height 151
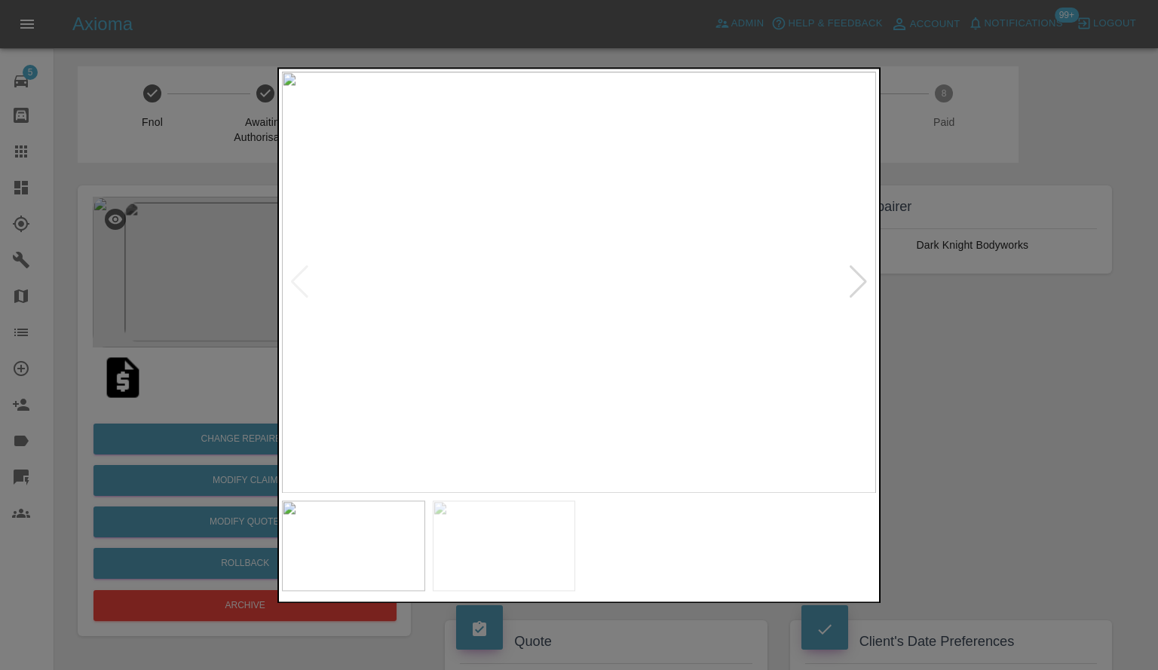
click at [470, 305] on img at bounding box center [579, 283] width 594 height 422
click at [684, 321] on img at bounding box center [907, 213] width 1783 height 1265
click at [1088, 410] on div at bounding box center [579, 335] width 1158 height 670
